Goal: Navigation & Orientation: Find specific page/section

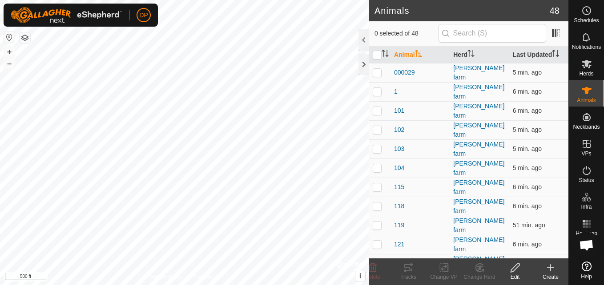
scroll to position [1190, 0]
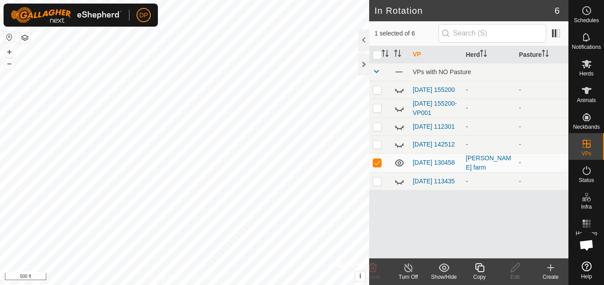
click at [377, 166] on p-checkbox at bounding box center [377, 162] width 9 height 7
checkbox input "false"
